Goal: Task Accomplishment & Management: Manage account settings

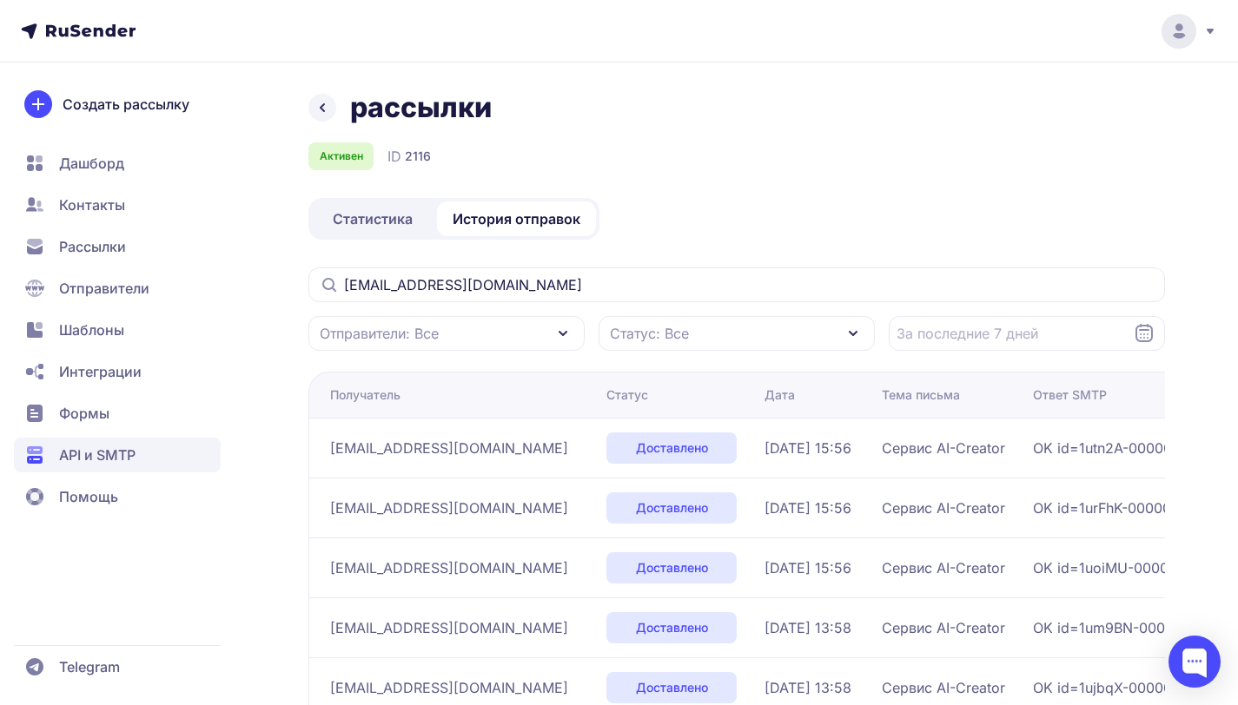
click at [87, 146] on div "Создать рассылку Дашборд Контакты Рассылки Отправители Шаблоны Интеграции Формы…" at bounding box center [117, 302] width 207 height 424
click at [85, 157] on span "Дашборд" at bounding box center [91, 163] width 65 height 21
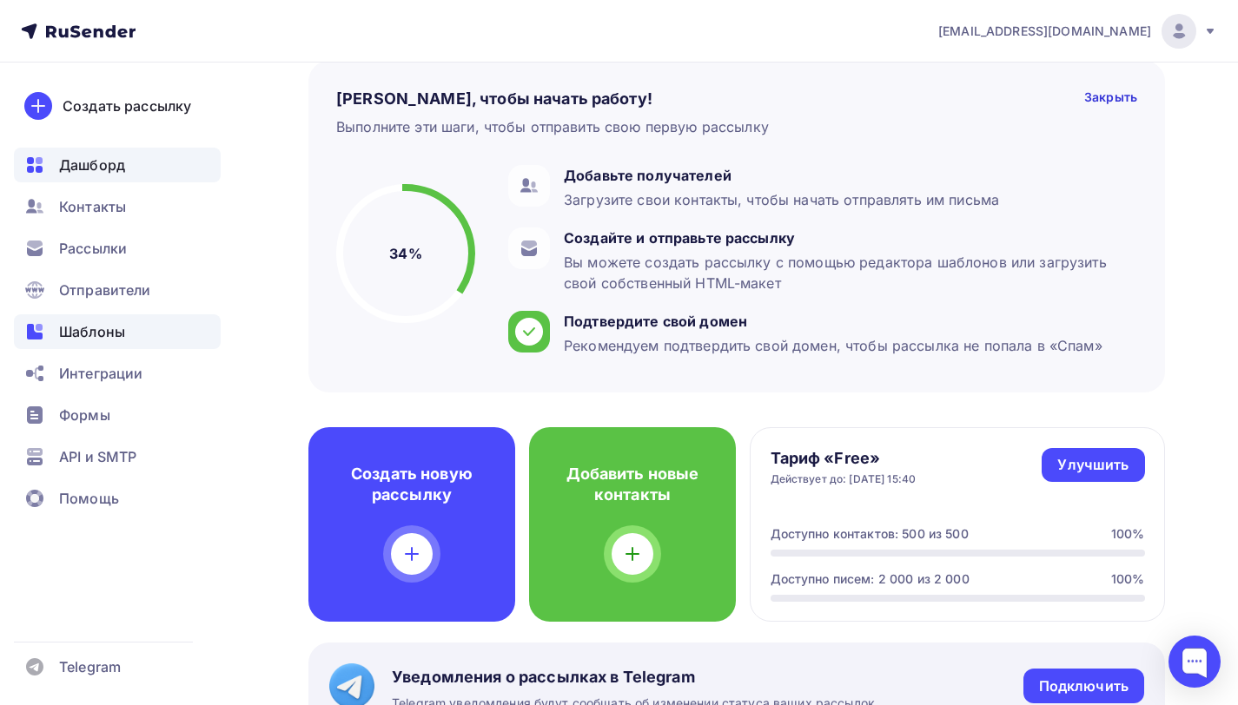
scroll to position [121, 0]
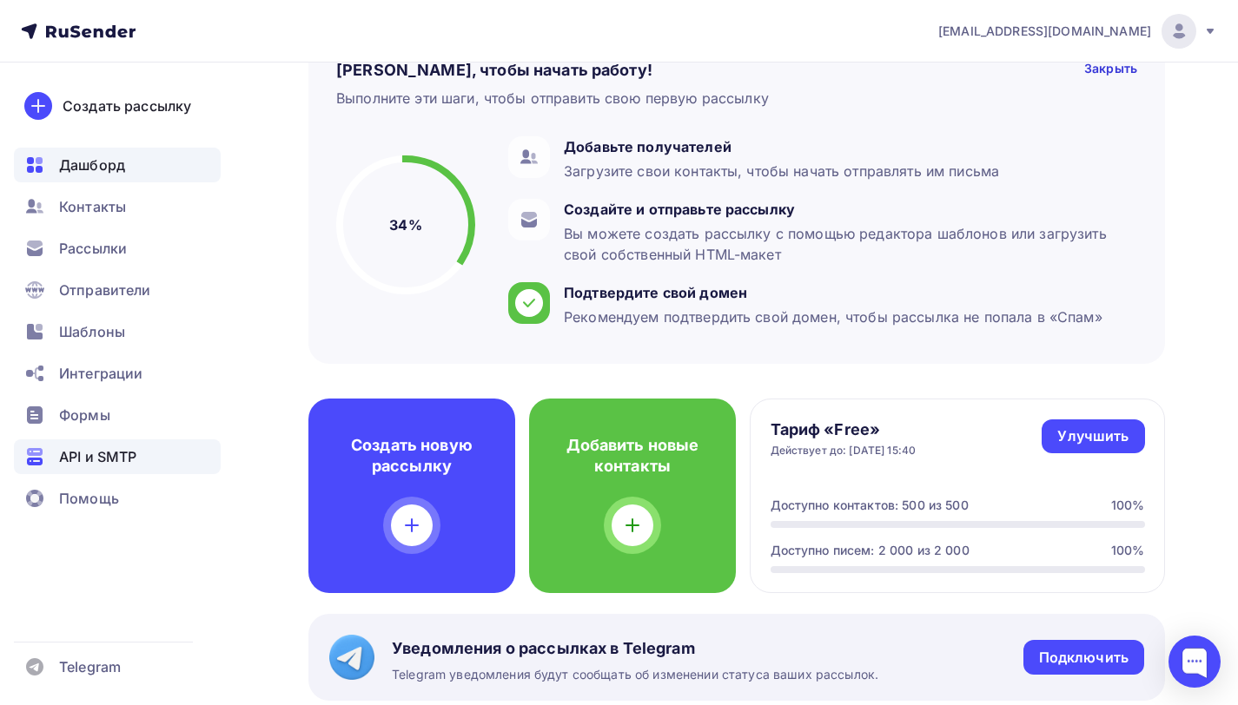
click at [88, 457] on span "API и SMTP" at bounding box center [97, 456] width 77 height 21
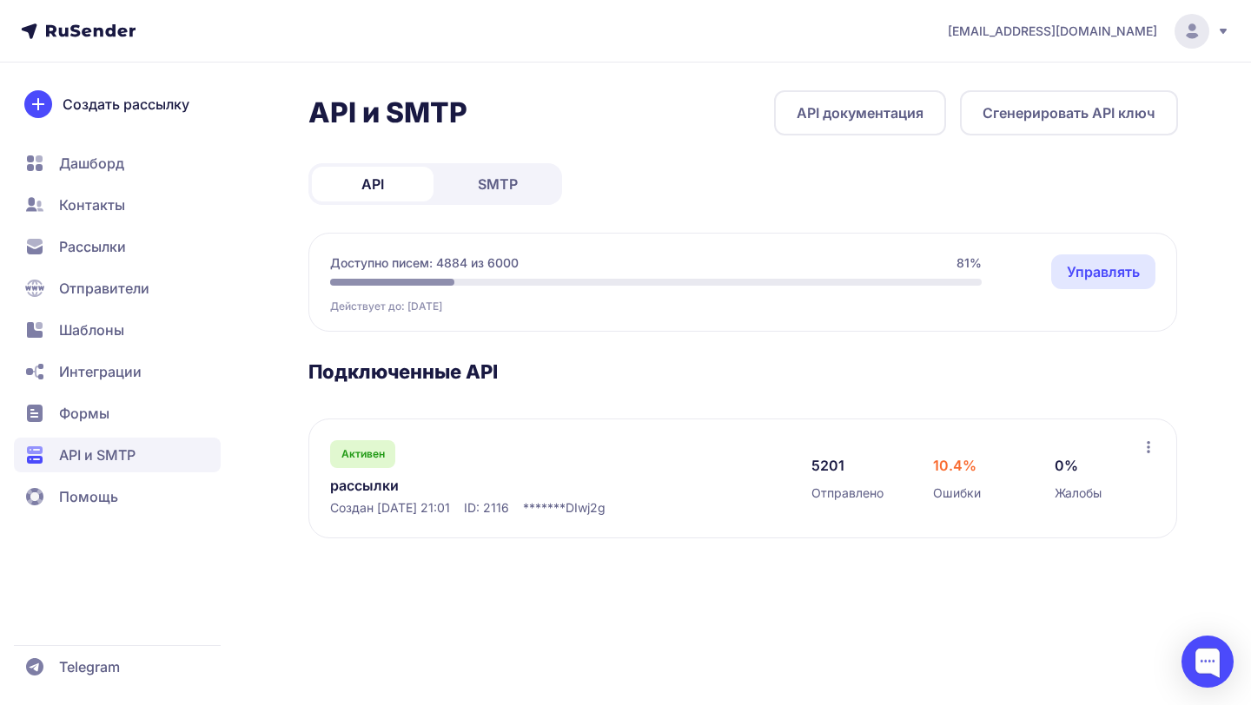
click at [1093, 272] on link "Управлять" at bounding box center [1103, 271] width 104 height 35
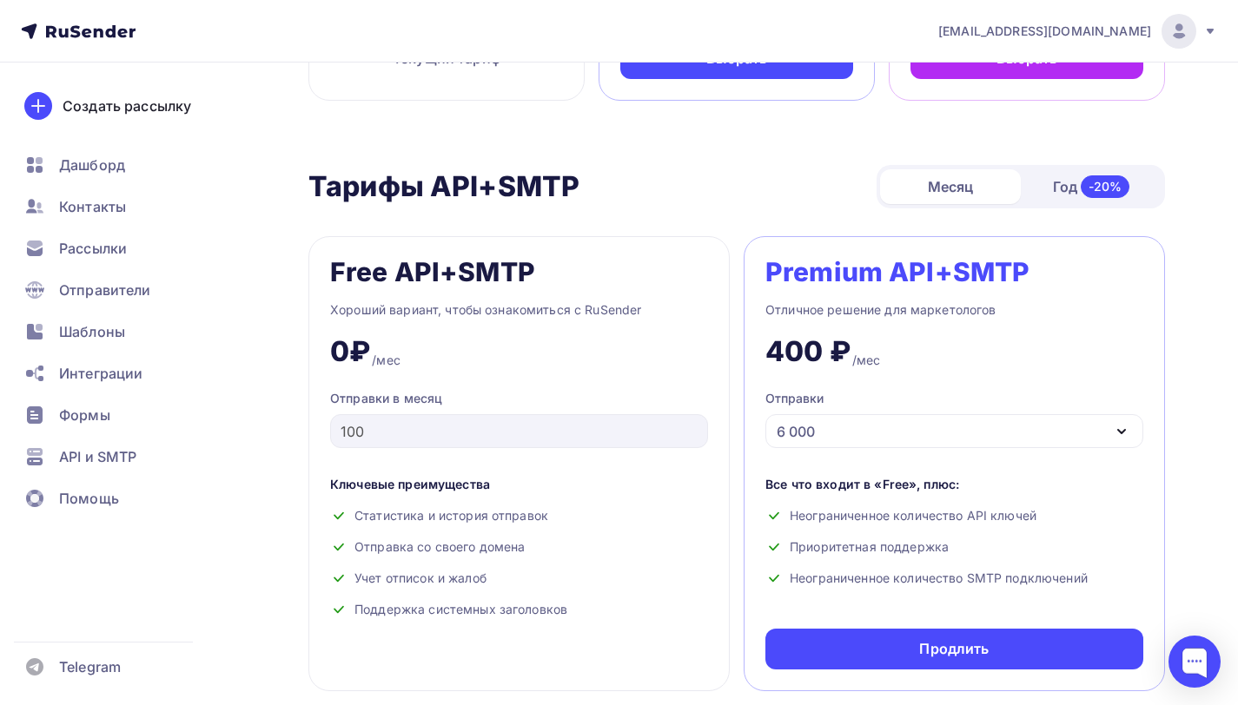
scroll to position [718, 0]
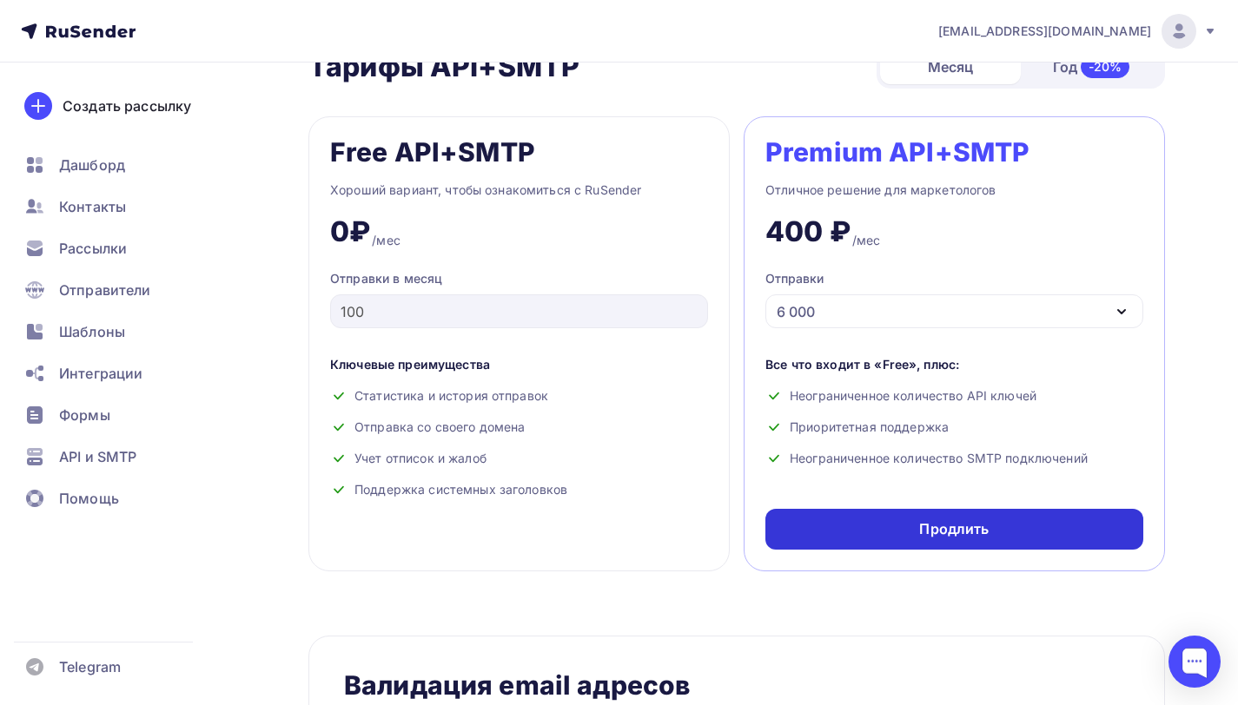
click at [919, 528] on div "Продлить" at bounding box center [954, 529] width 378 height 41
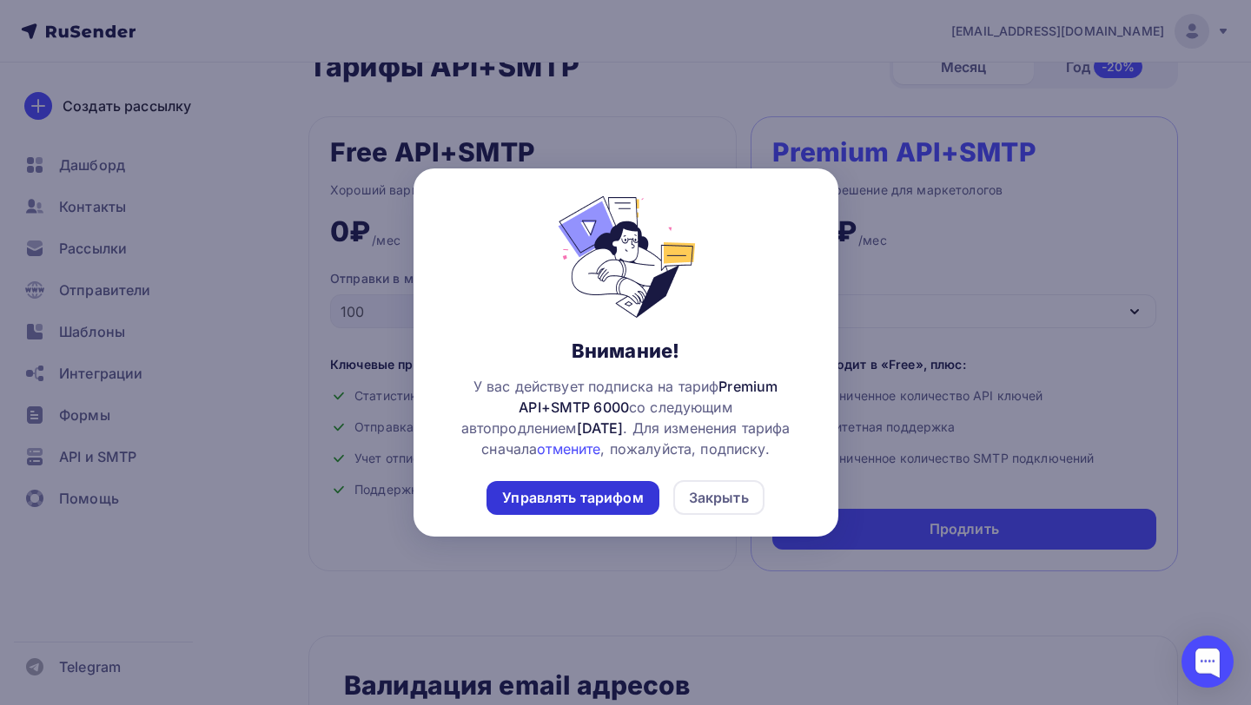
click at [595, 488] on div "Управлять тарифом" at bounding box center [572, 498] width 141 height 20
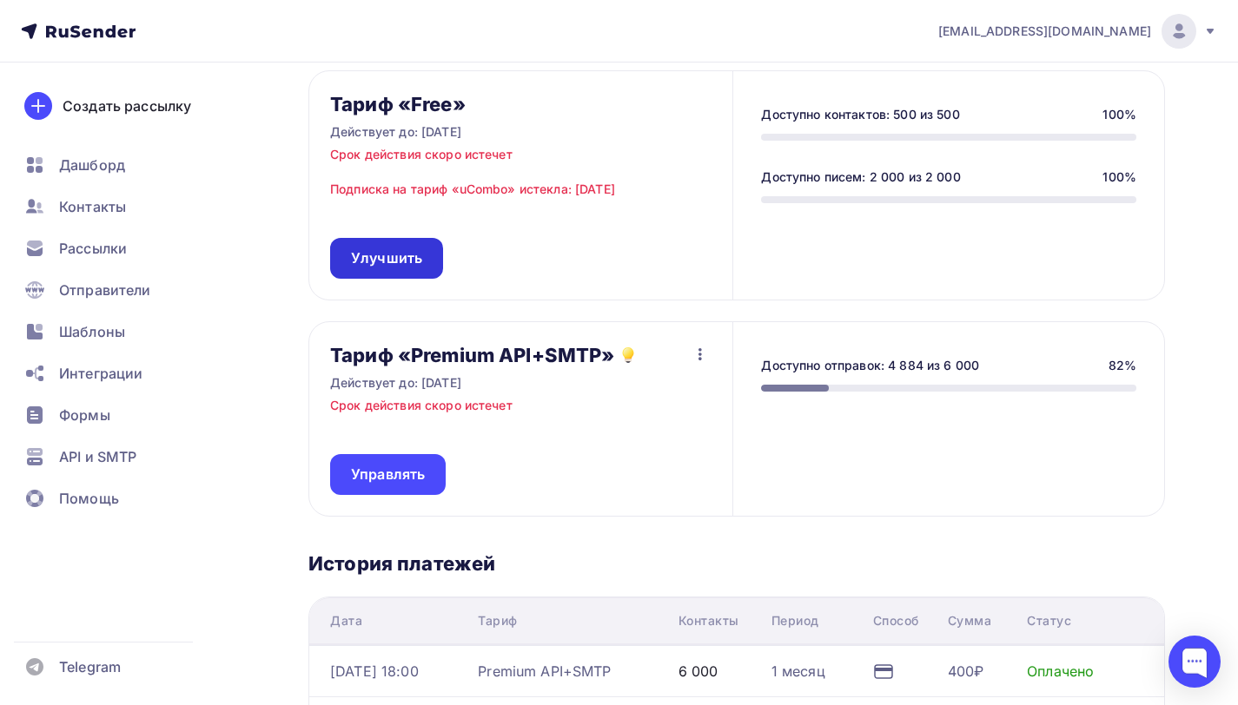
scroll to position [175, 0]
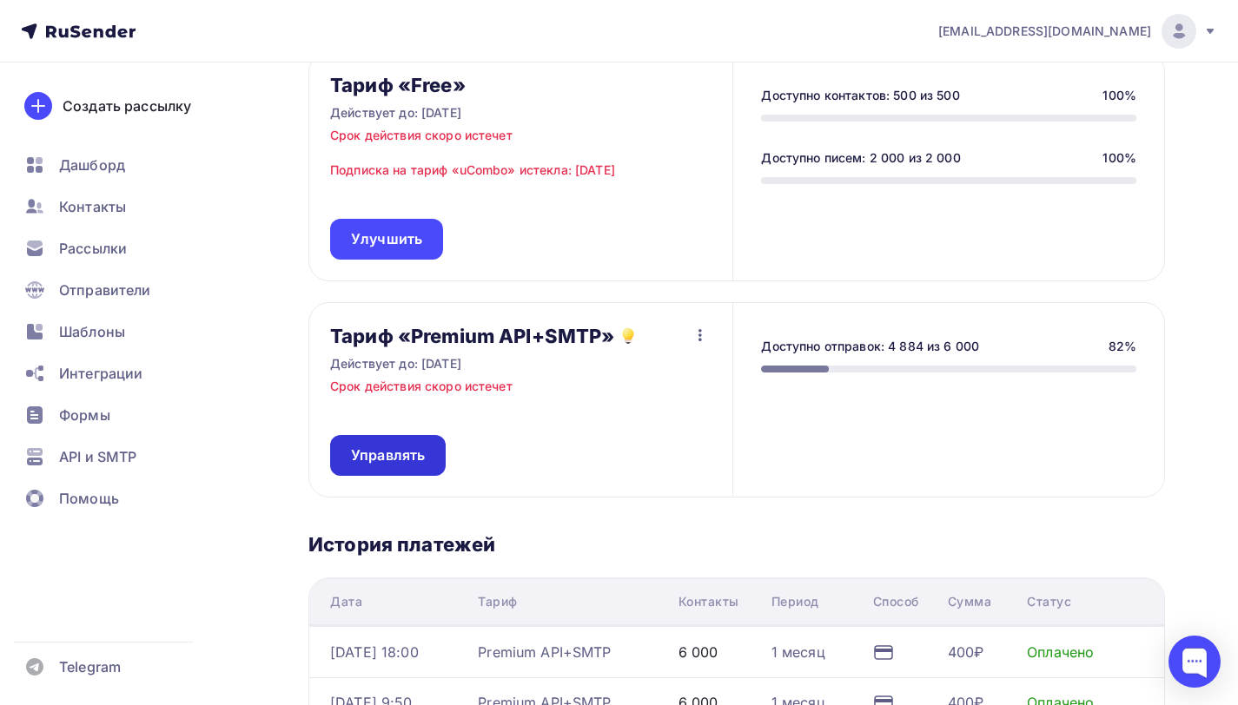
click at [404, 456] on span "Управлять" at bounding box center [388, 456] width 74 height 20
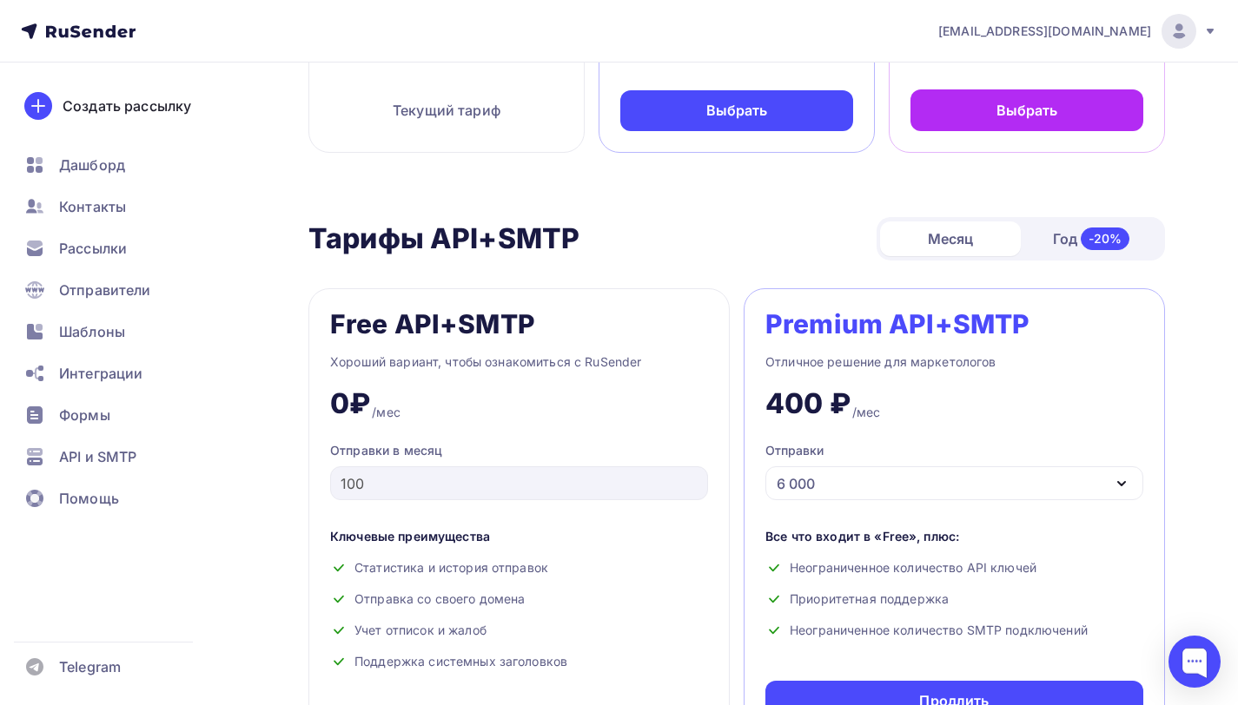
scroll to position [790, 0]
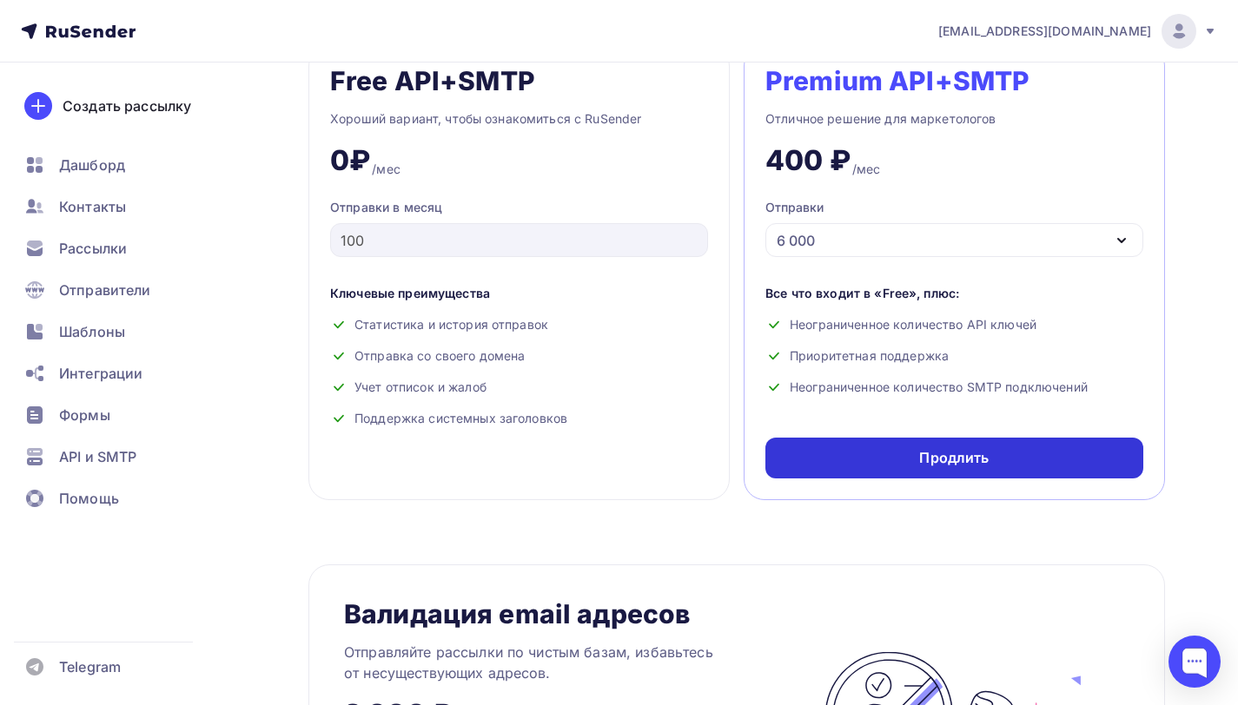
click at [931, 449] on div "Продлить" at bounding box center [954, 458] width 378 height 41
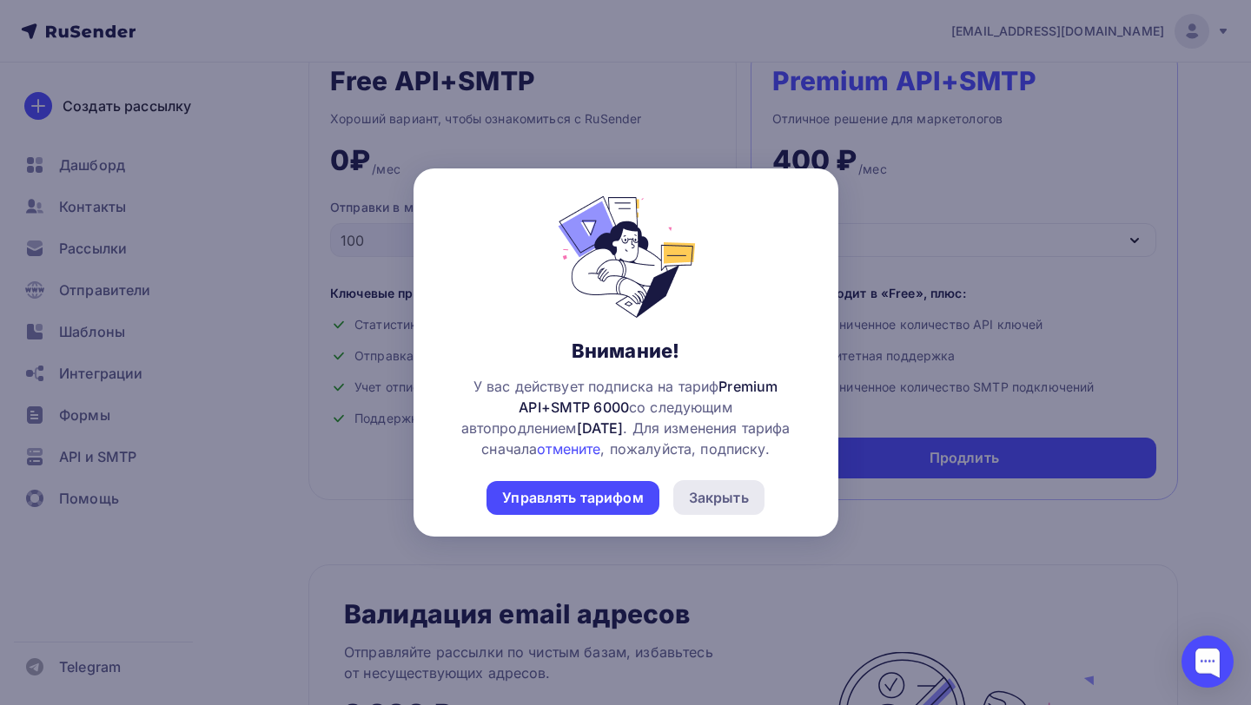
click at [727, 496] on div "Закрыть" at bounding box center [719, 497] width 60 height 21
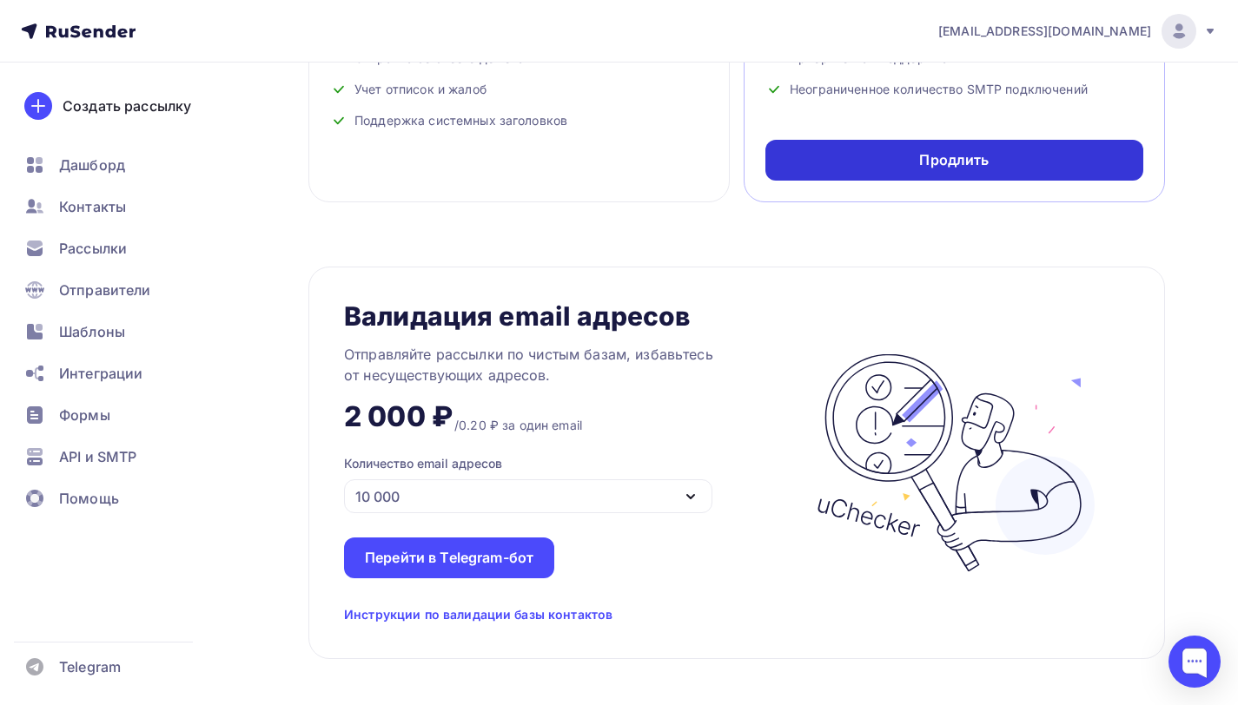
scroll to position [953, 0]
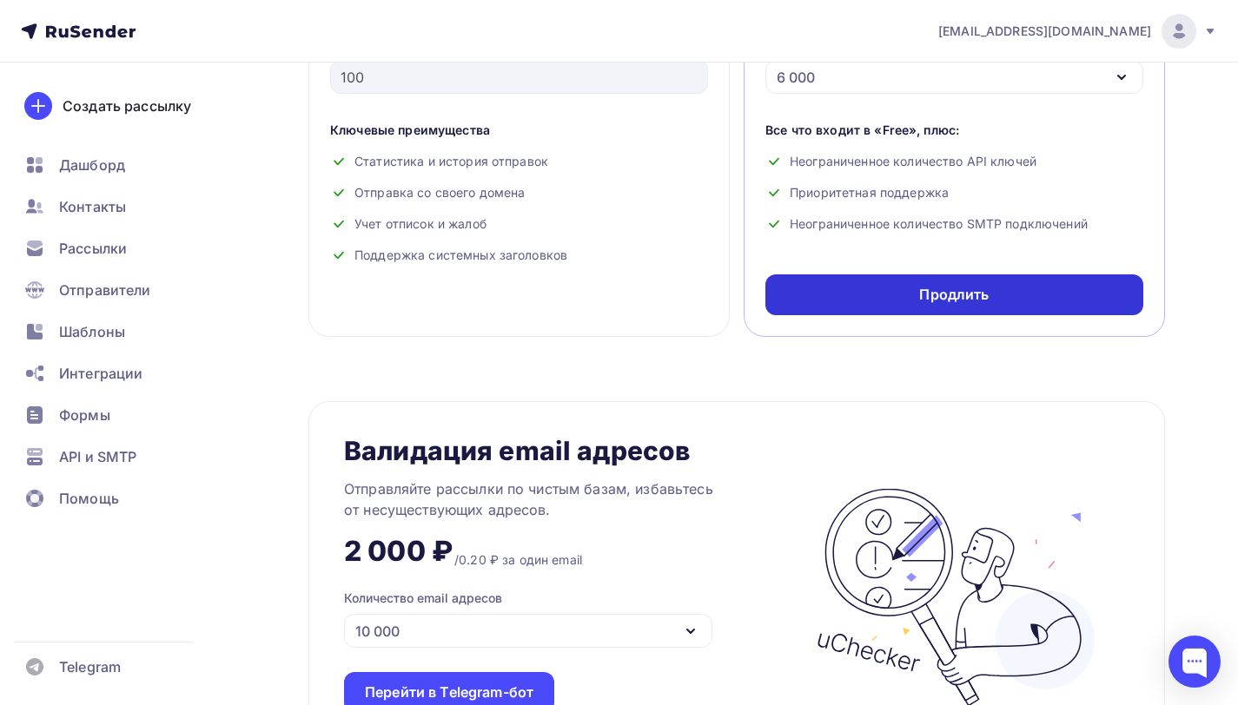
click at [871, 306] on div "Продлить" at bounding box center [954, 294] width 378 height 41
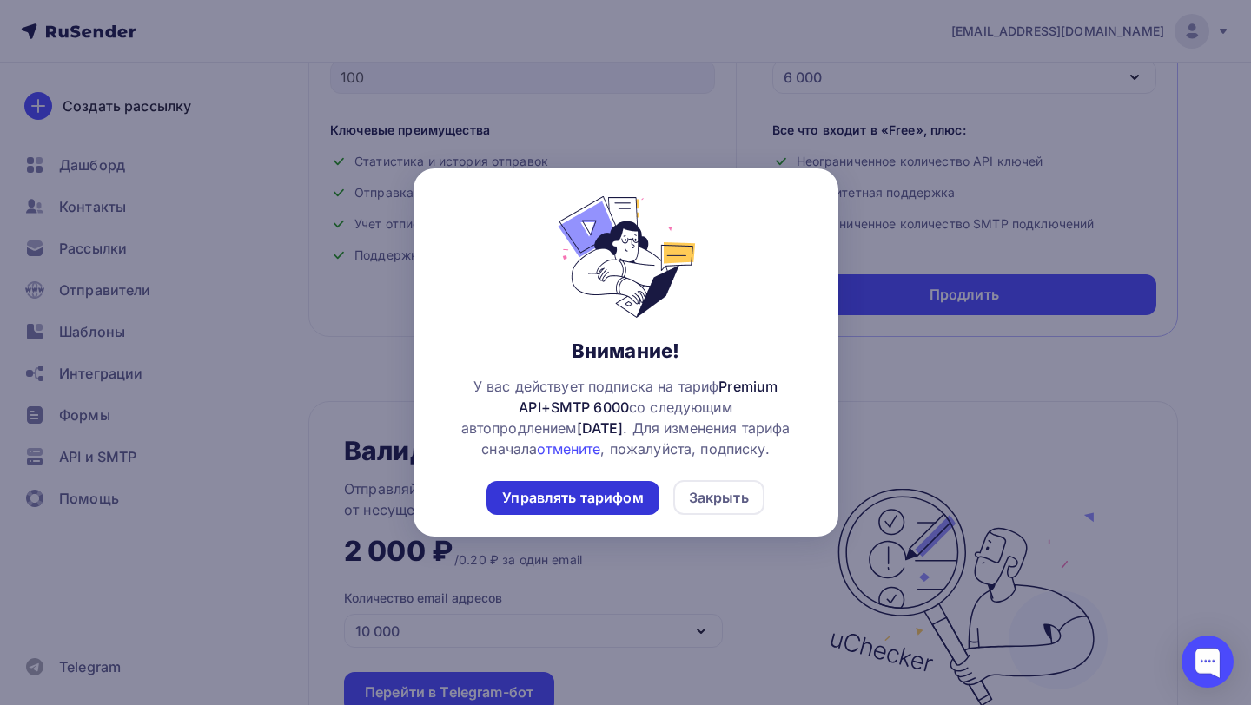
click at [576, 498] on div "Управлять тарифом" at bounding box center [572, 498] width 141 height 20
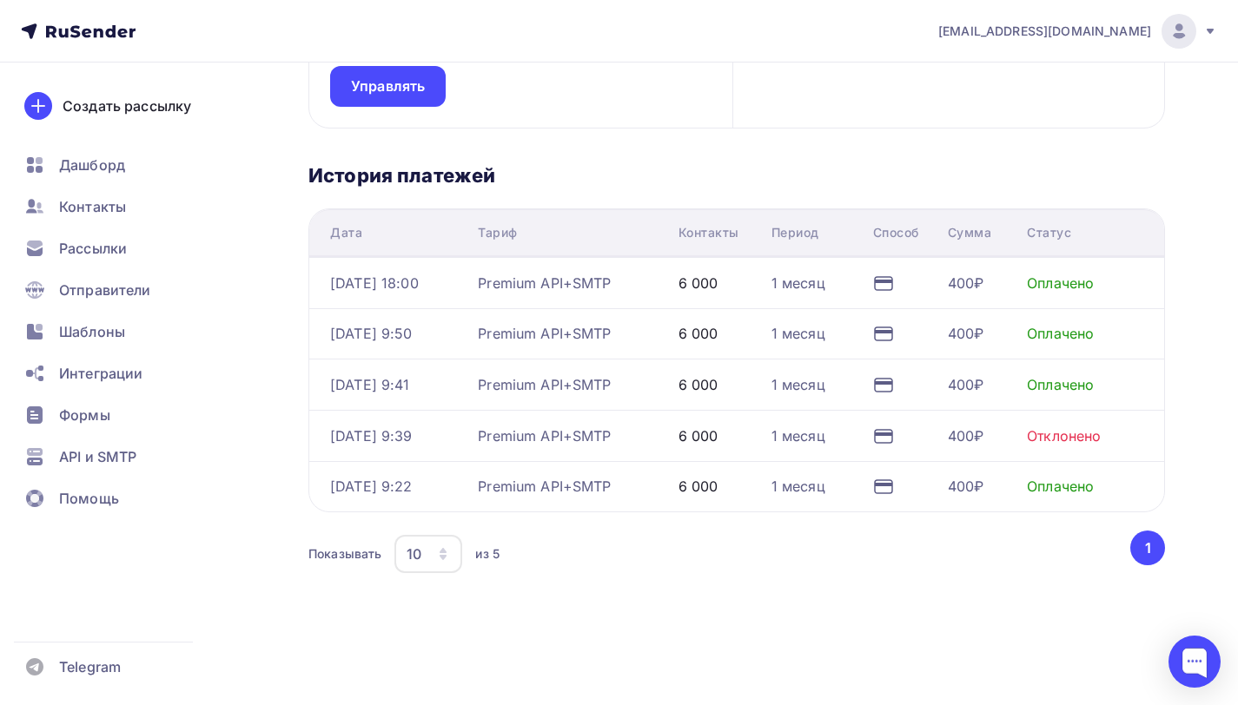
scroll to position [142, 0]
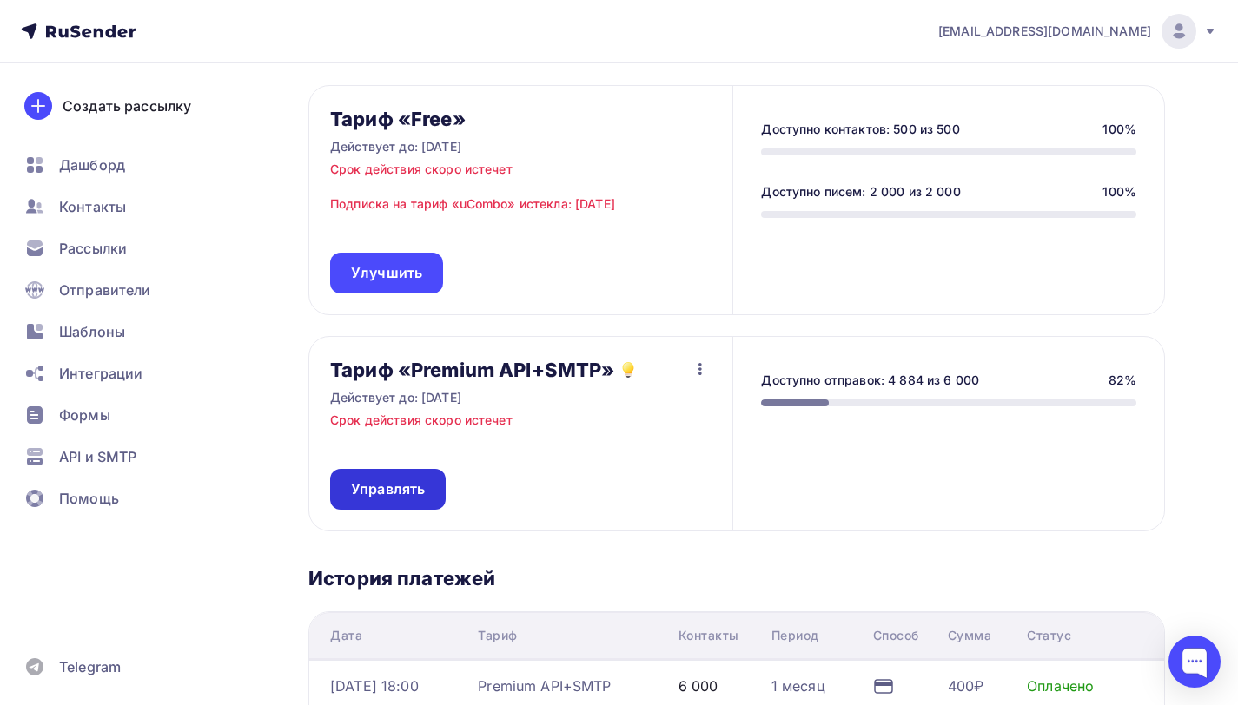
click at [402, 496] on span "Управлять" at bounding box center [388, 489] width 74 height 20
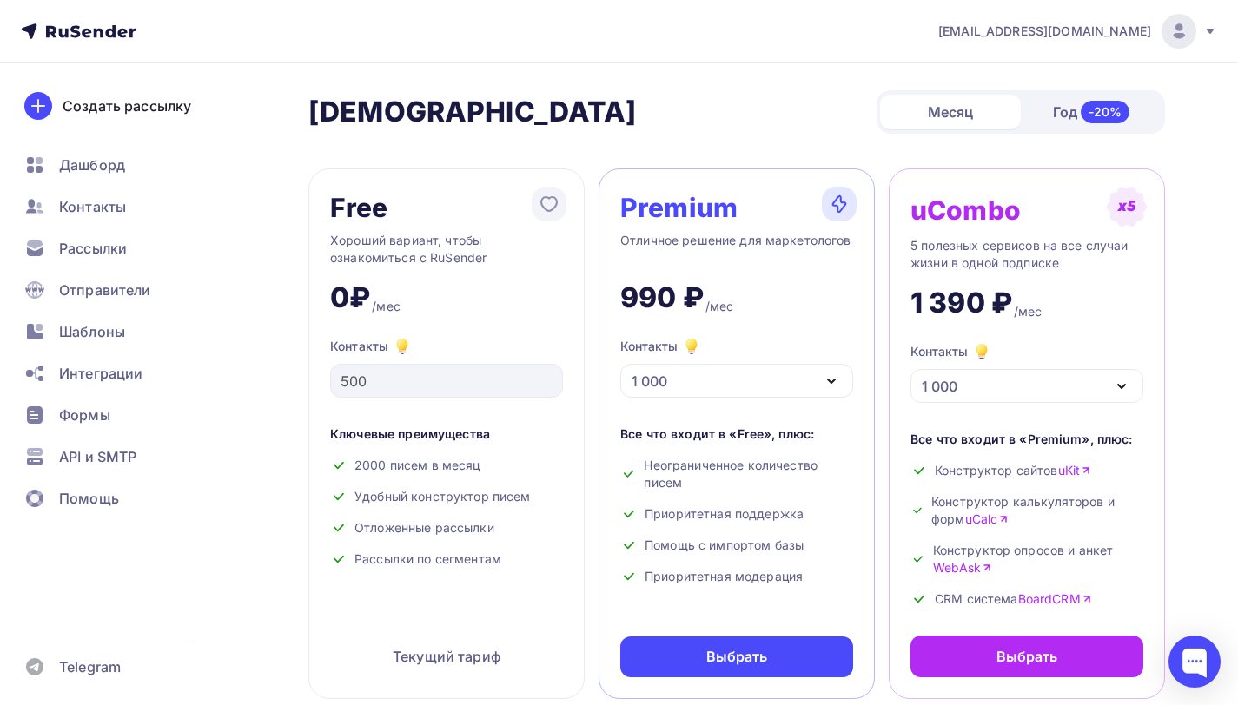
click at [1212, 23] on div "verkhoturtcev@yandex.ru" at bounding box center [1077, 31] width 279 height 35
click at [1008, 116] on span "[DEMOGRAPHIC_DATA]" at bounding box center [1035, 111] width 159 height 21
click at [1212, 26] on icon at bounding box center [1210, 31] width 14 height 14
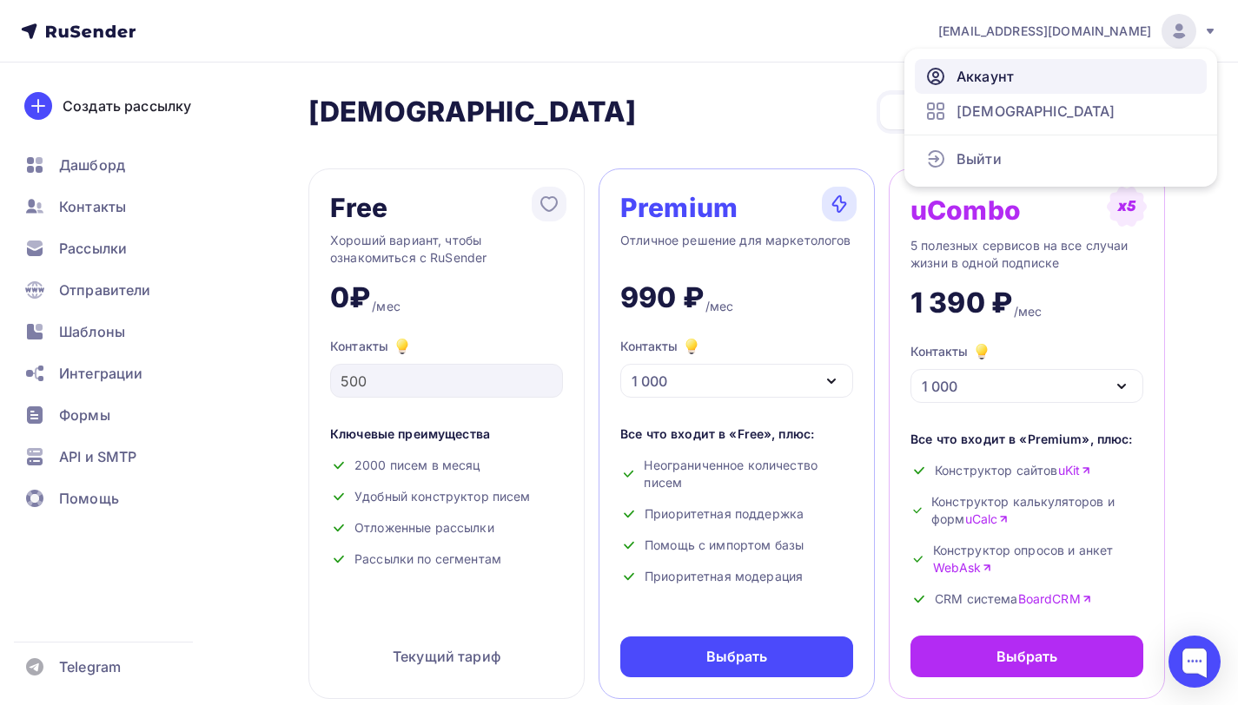
click at [984, 80] on span "Аккаунт" at bounding box center [984, 76] width 57 height 21
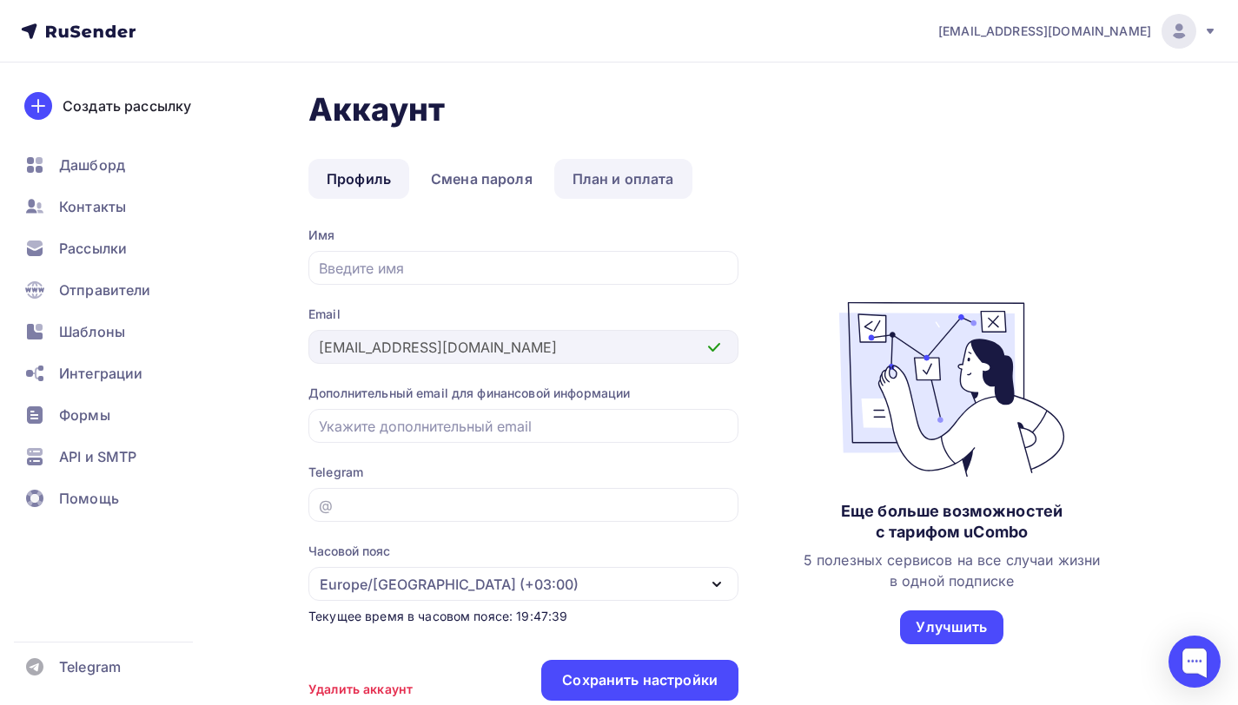
click at [618, 182] on link "План и оплата" at bounding box center [623, 179] width 138 height 40
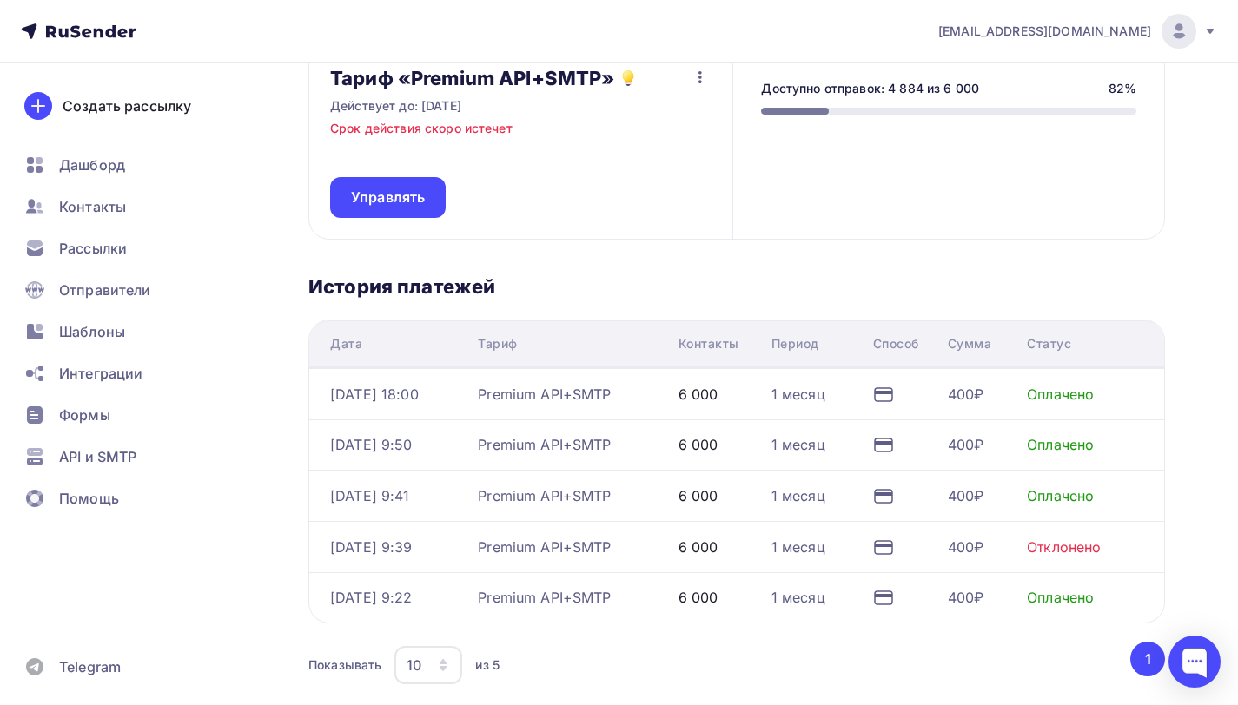
scroll to position [545, 0]
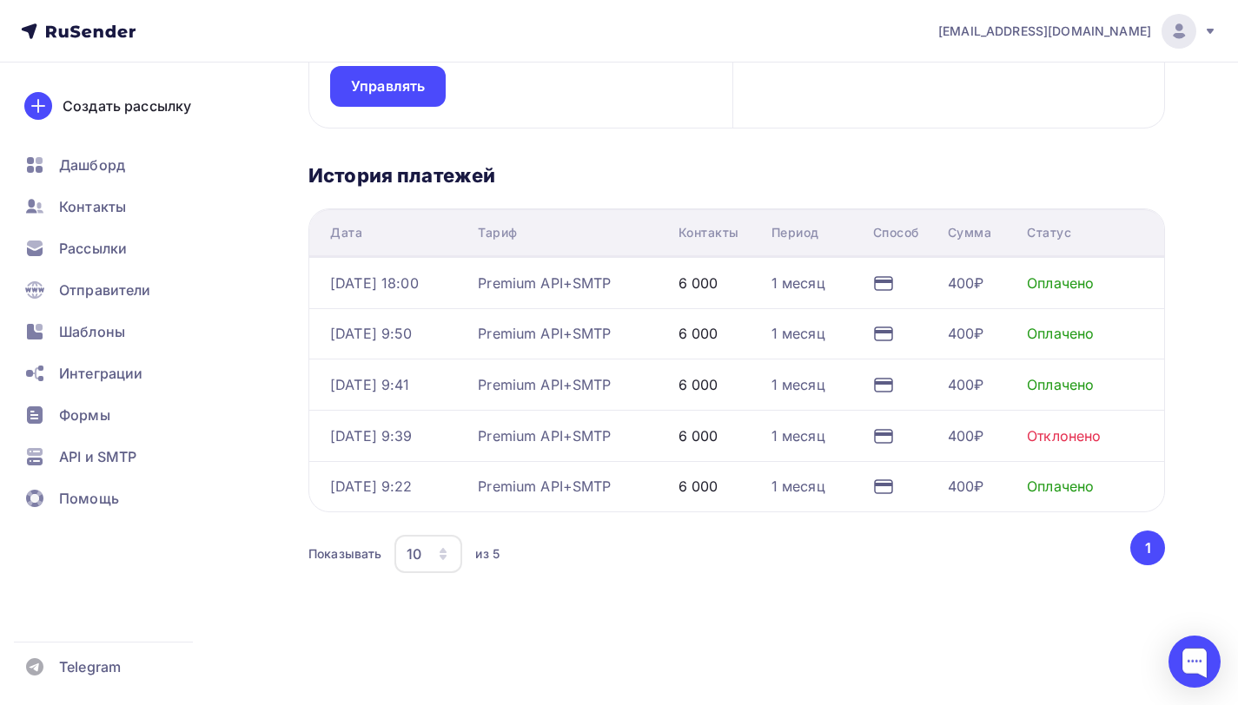
click at [1136, 534] on button "1" at bounding box center [1147, 548] width 35 height 35
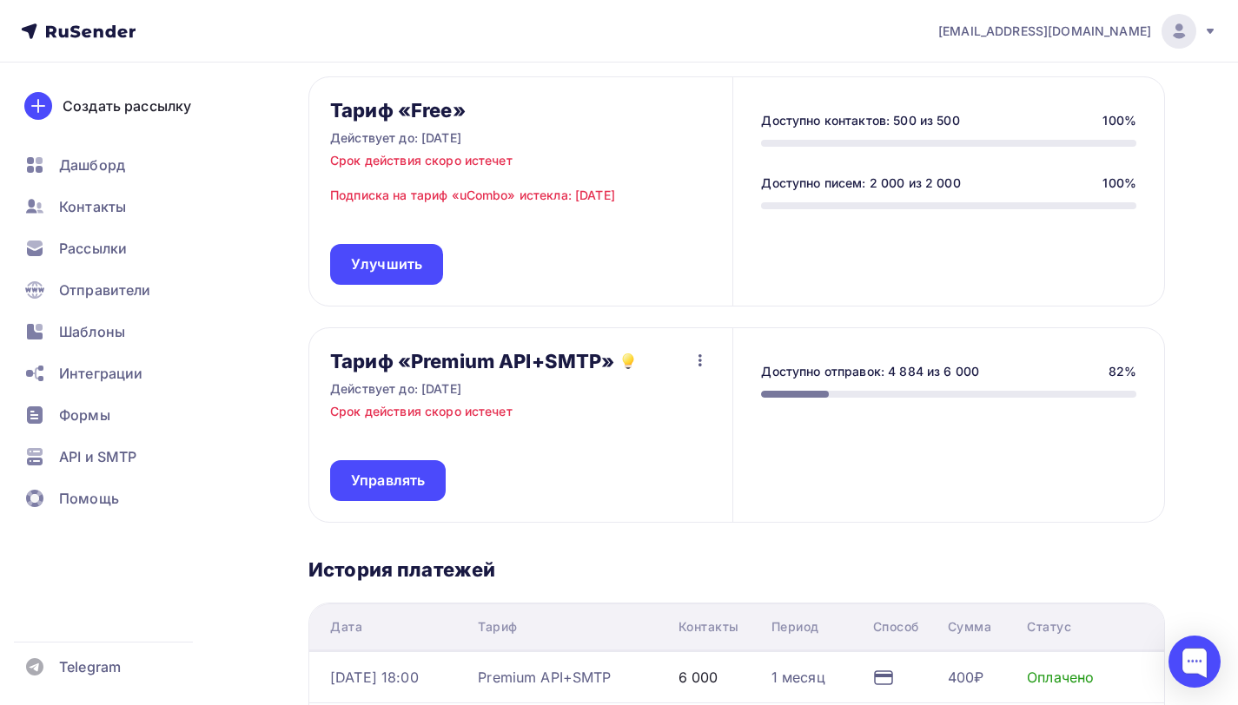
scroll to position [0, 0]
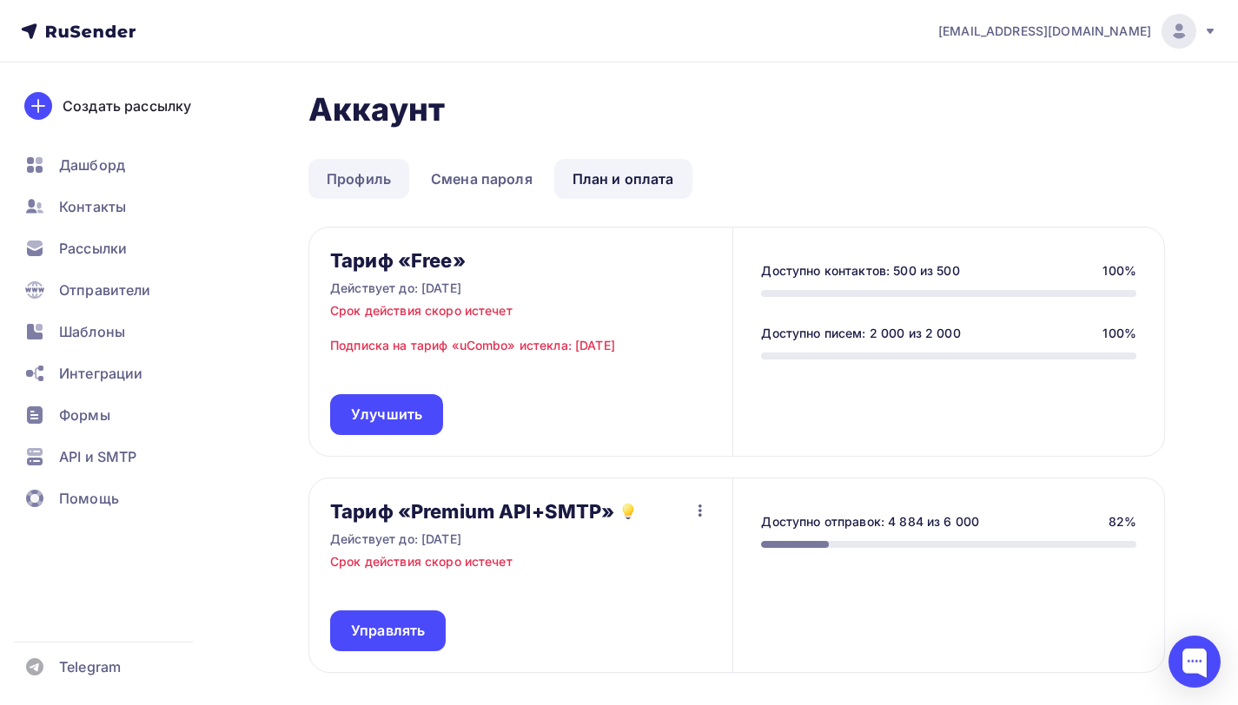
click at [369, 172] on link "Профиль" at bounding box center [358, 179] width 101 height 40
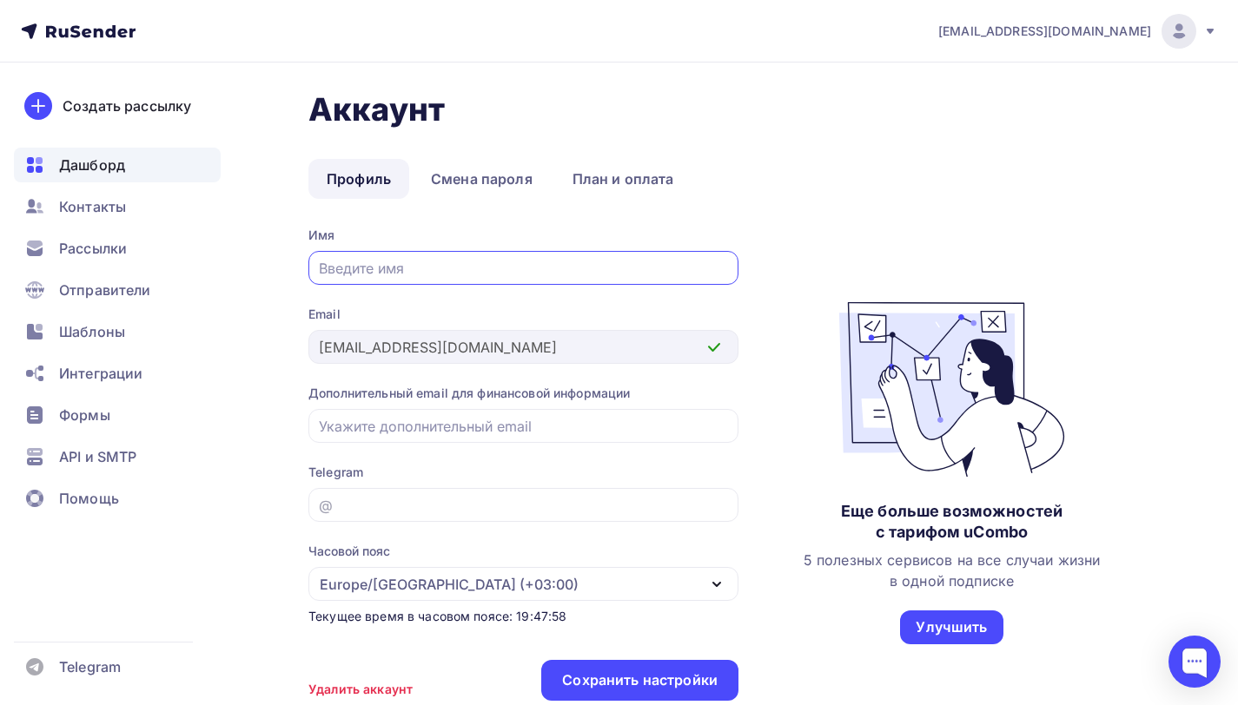
click at [109, 161] on span "Дашборд" at bounding box center [92, 165] width 66 height 21
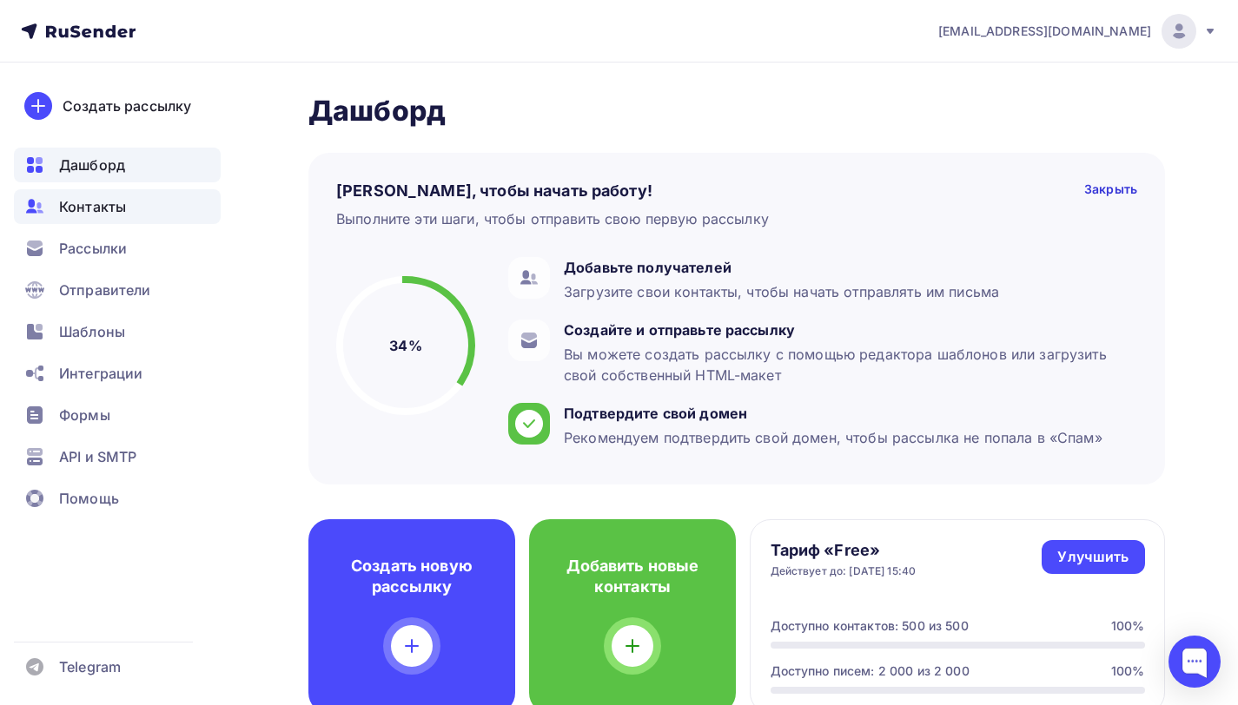
click at [121, 212] on span "Контакты" at bounding box center [92, 206] width 67 height 21
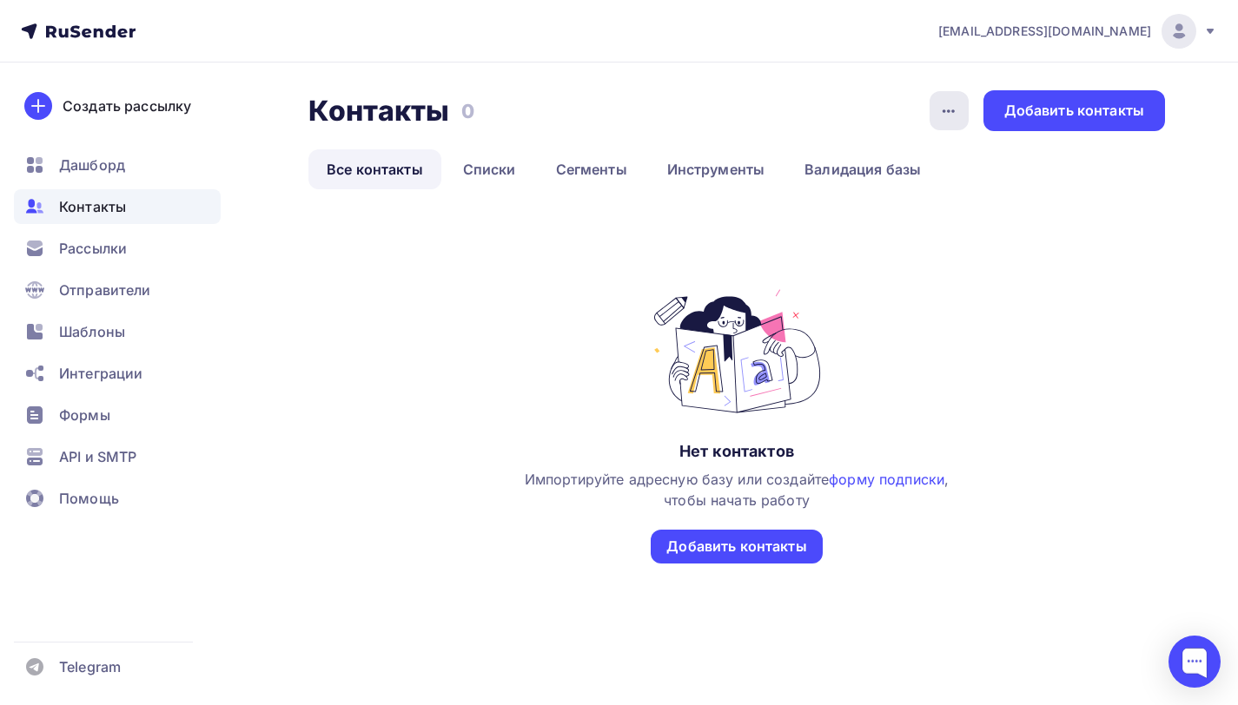
click at [939, 112] on icon "button" at bounding box center [948, 111] width 21 height 21
click at [940, 112] on icon "button" at bounding box center [948, 111] width 21 height 21
click at [99, 246] on span "Рассылки" at bounding box center [93, 248] width 68 height 21
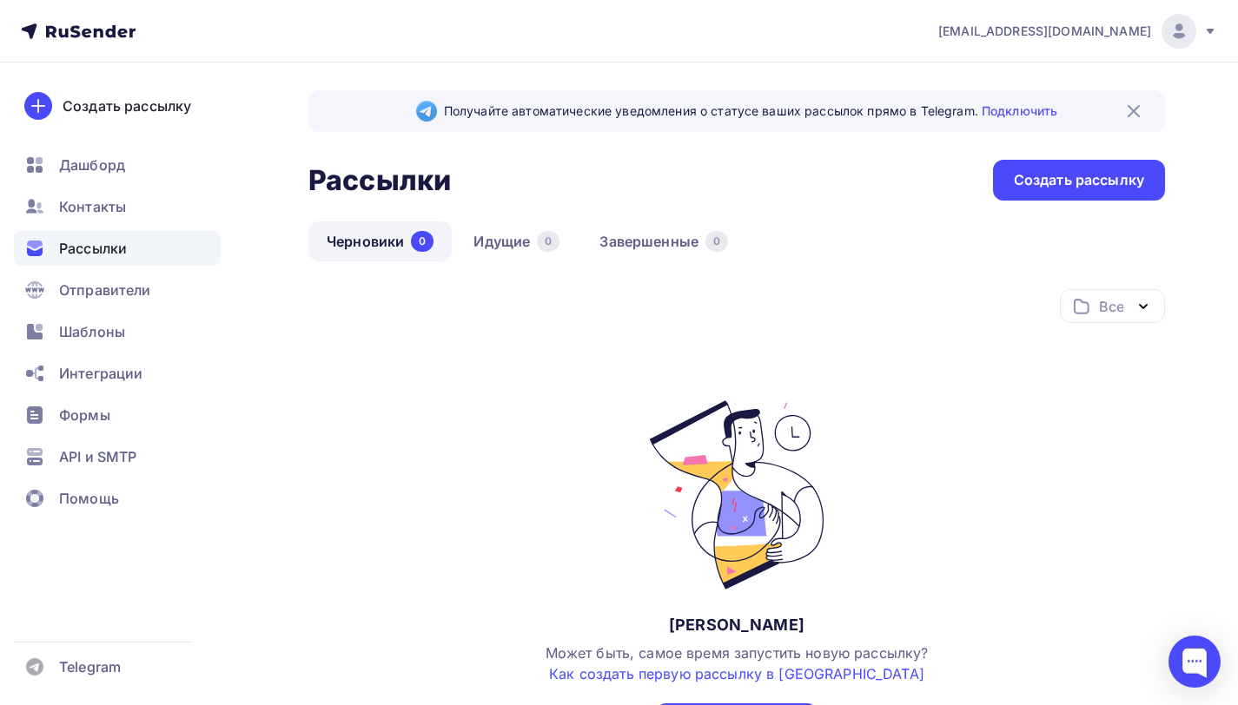
scroll to position [145, 0]
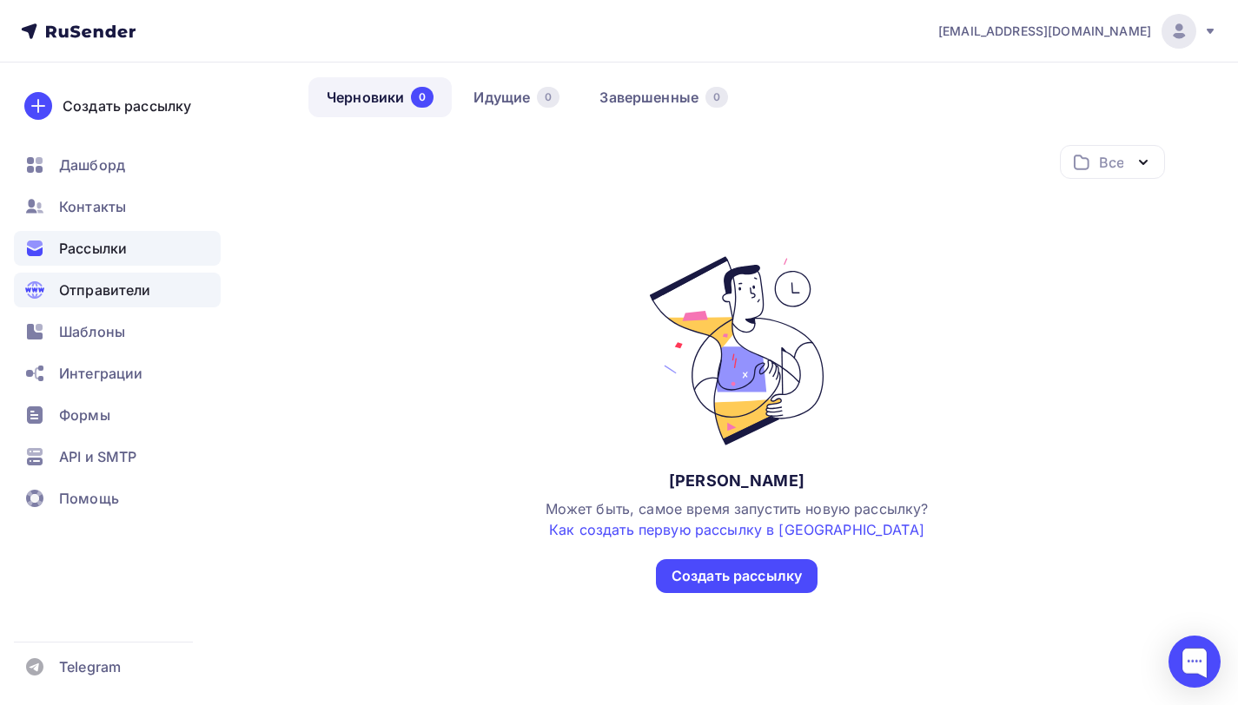
click at [99, 278] on div "Отправители" at bounding box center [117, 290] width 207 height 35
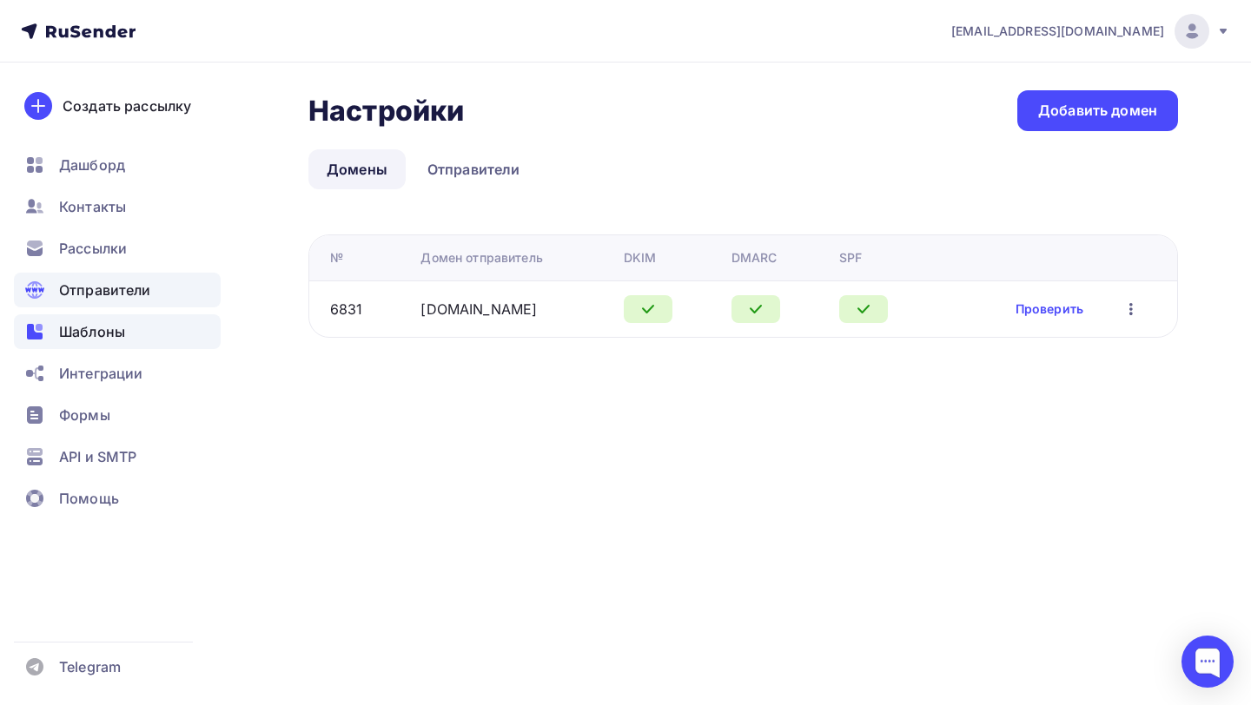
click at [78, 342] on div "Шаблоны" at bounding box center [117, 331] width 207 height 35
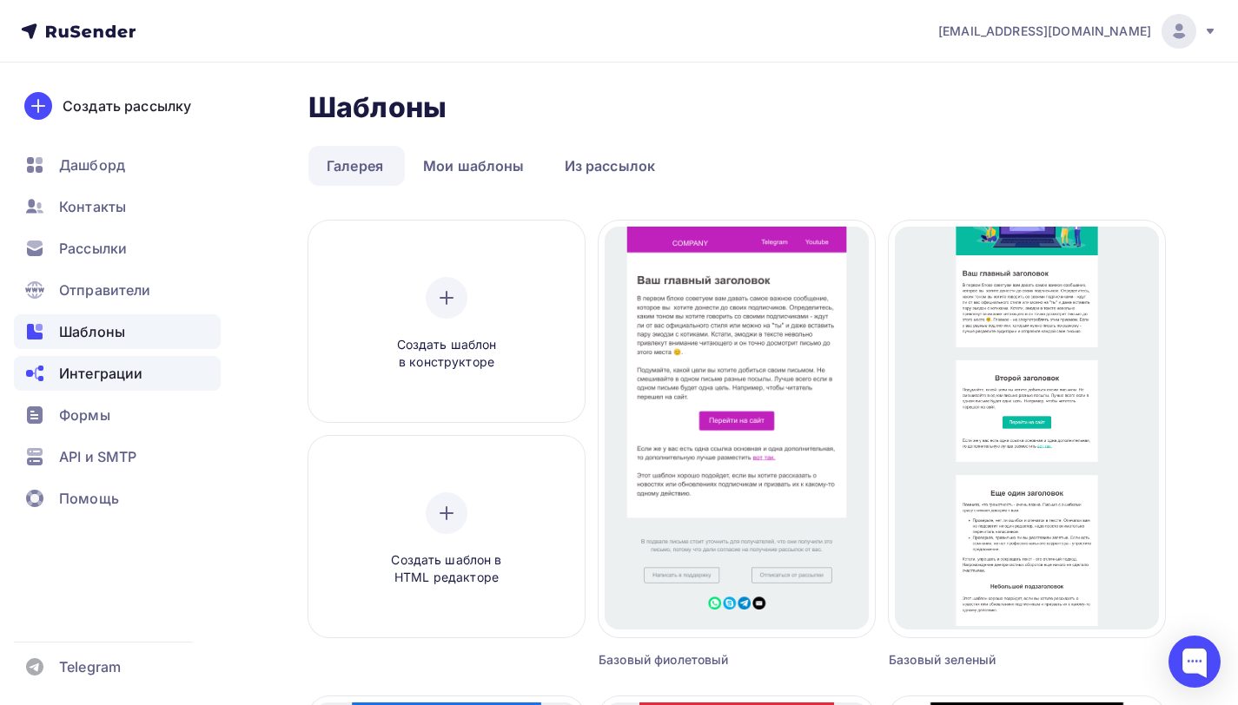
click at [75, 362] on div "Интеграции" at bounding box center [117, 373] width 207 height 35
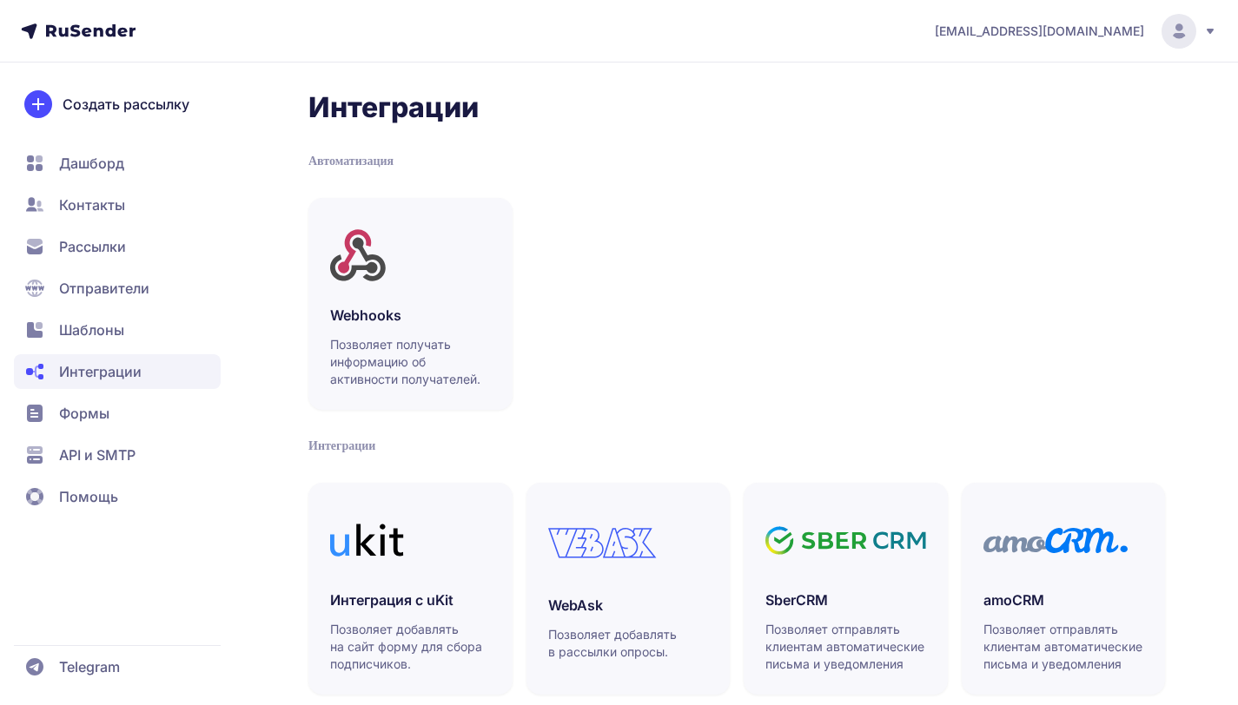
click at [79, 404] on span "Формы" at bounding box center [84, 413] width 50 height 21
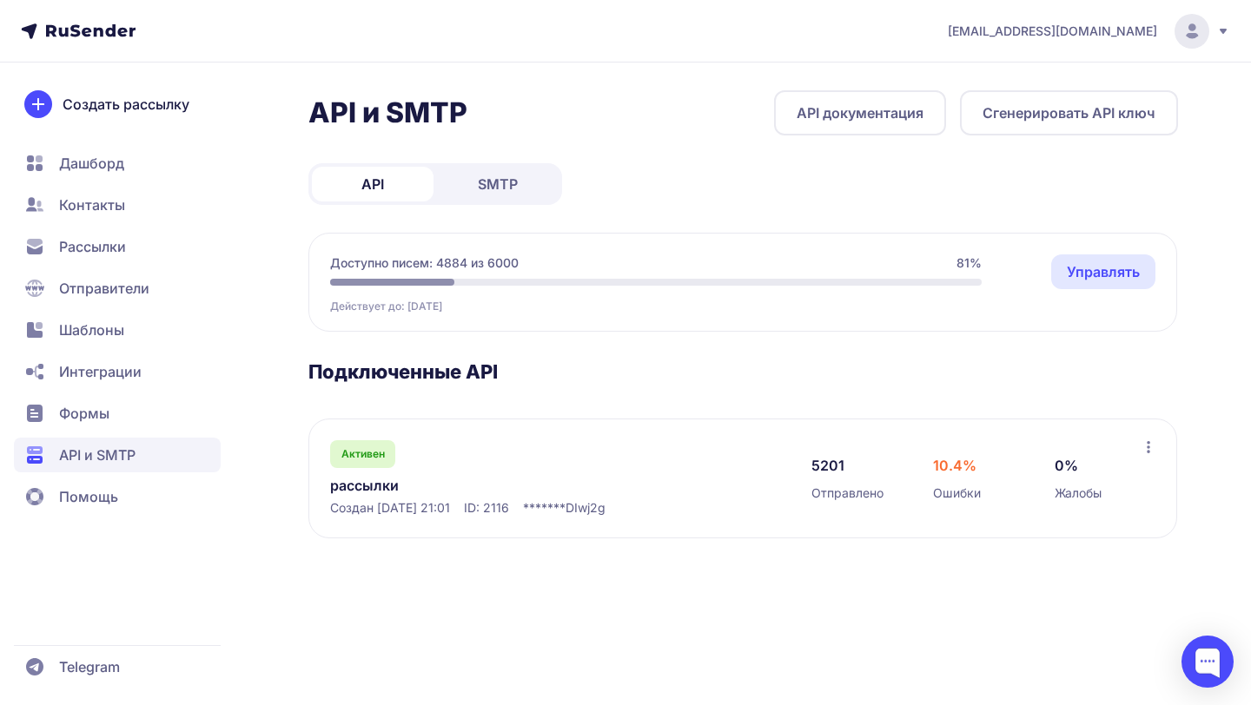
click at [1088, 272] on link "Управлять" at bounding box center [1103, 271] width 104 height 35
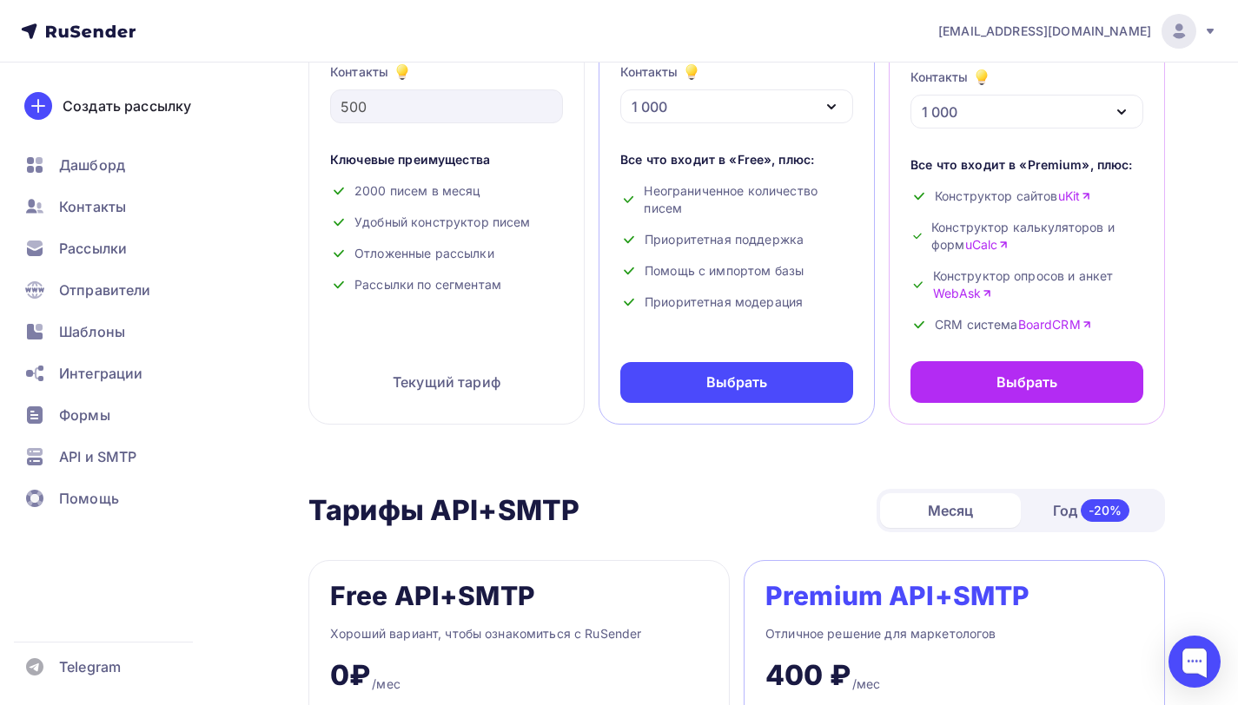
scroll to position [762, 0]
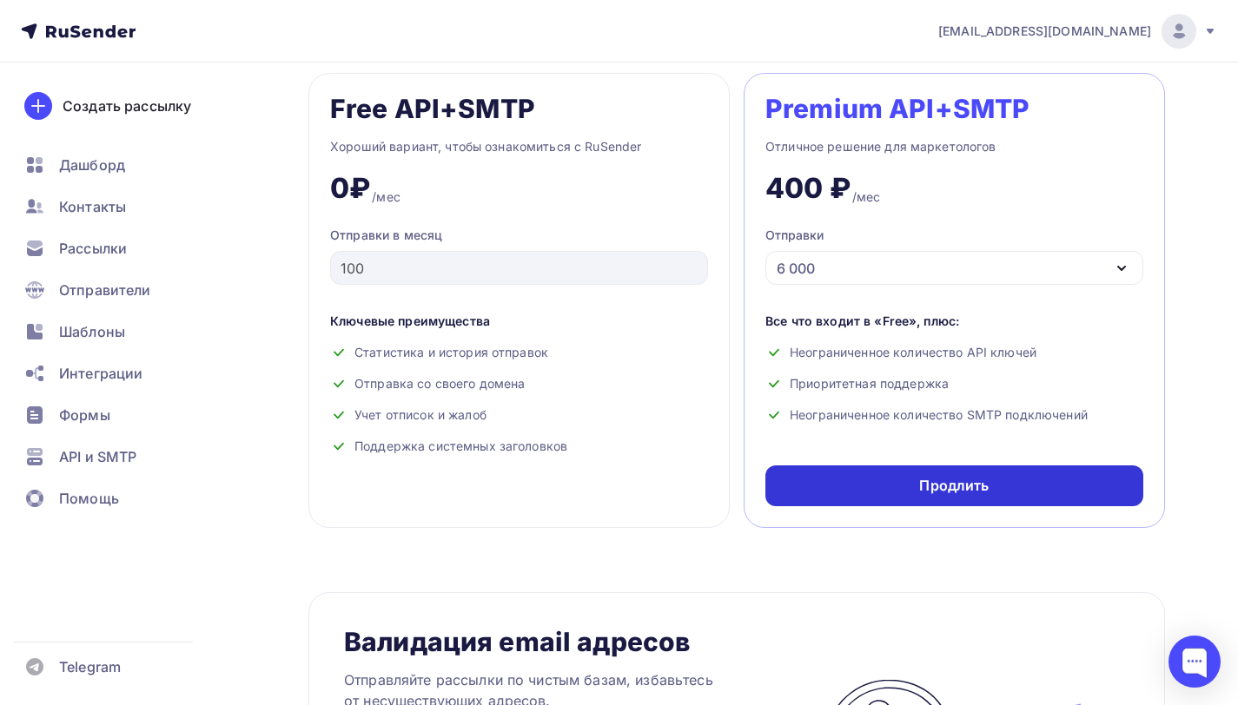
click at [881, 495] on div "Продлить" at bounding box center [954, 486] width 378 height 41
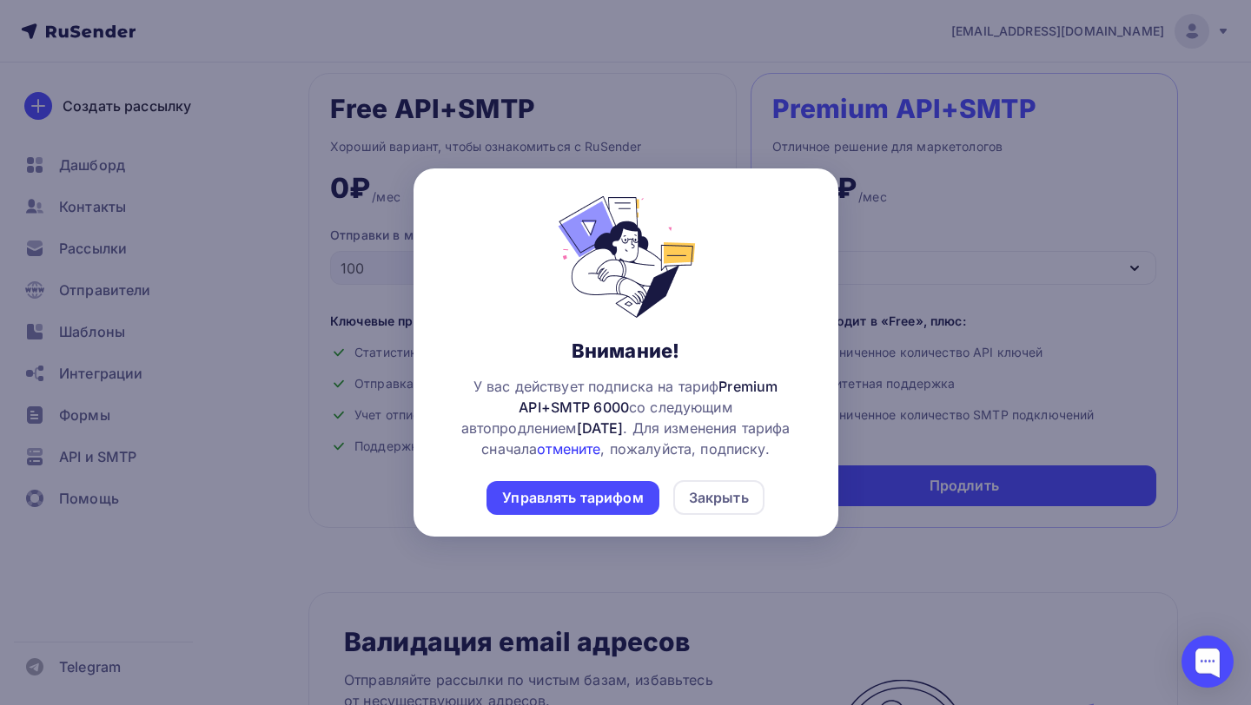
click at [550, 446] on link "отмените" at bounding box center [568, 448] width 63 height 17
click at [720, 501] on div "Закрыть" at bounding box center [719, 497] width 60 height 21
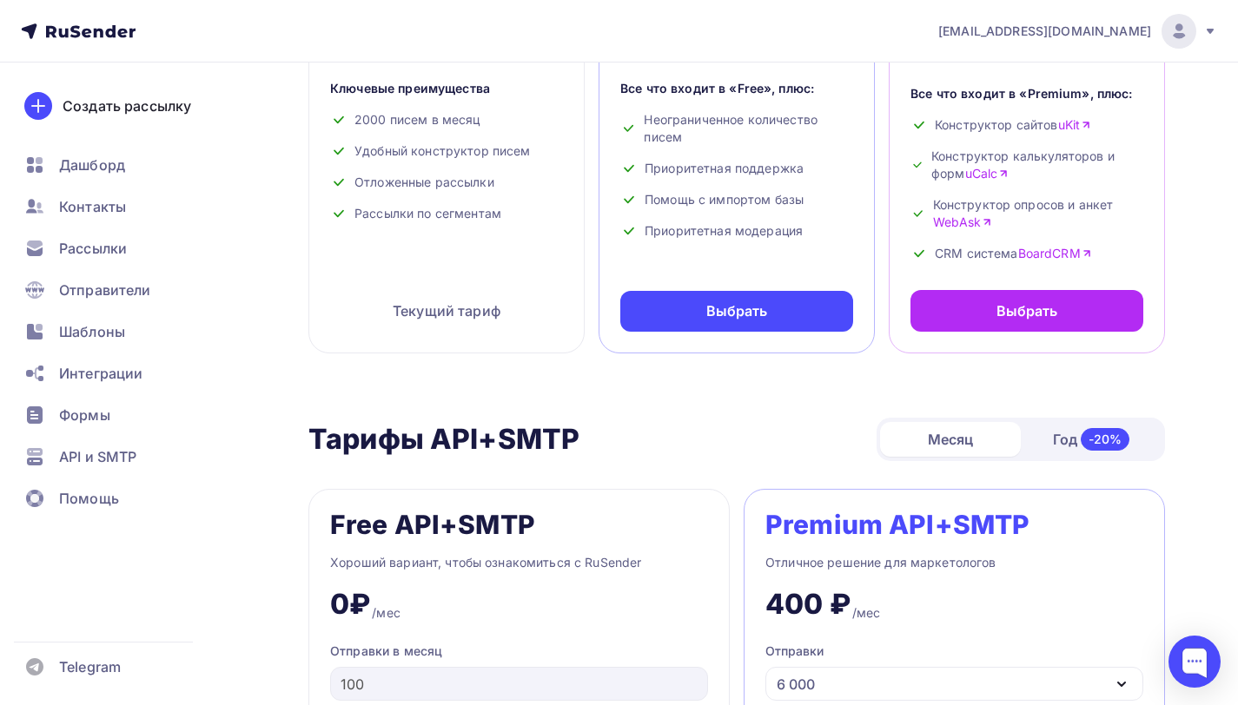
scroll to position [0, 0]
